Goal: Transaction & Acquisition: Purchase product/service

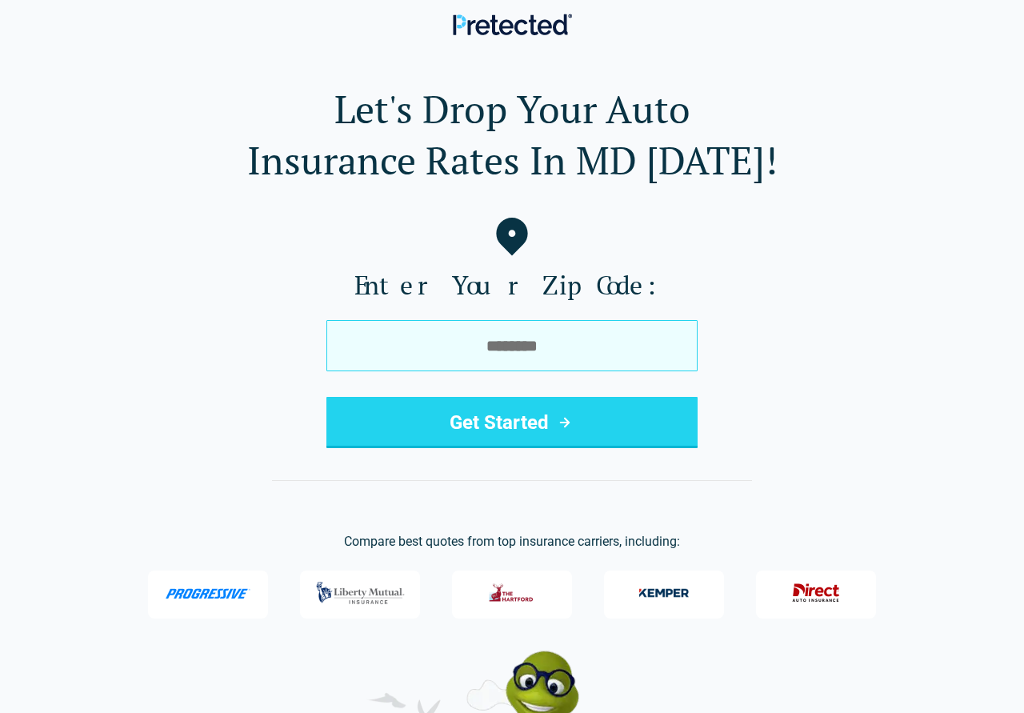
click at [450, 350] on input "tel" at bounding box center [511, 345] width 371 height 51
type input "*****"
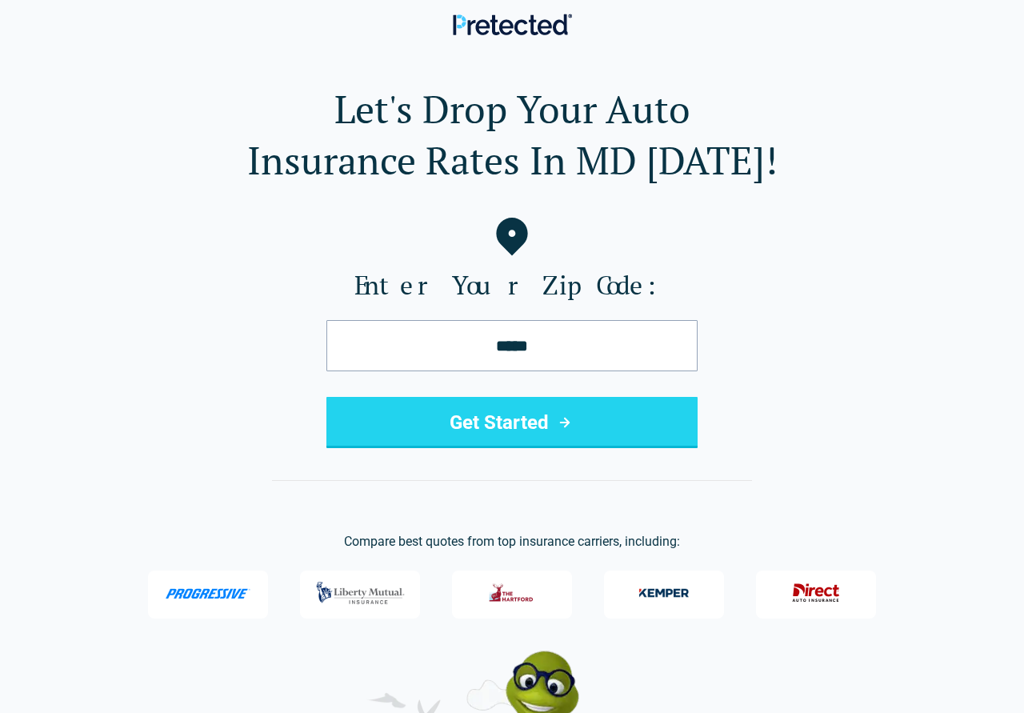
click at [513, 419] on button "Get Started" at bounding box center [511, 422] width 371 height 51
